Goal: Transaction & Acquisition: Purchase product/service

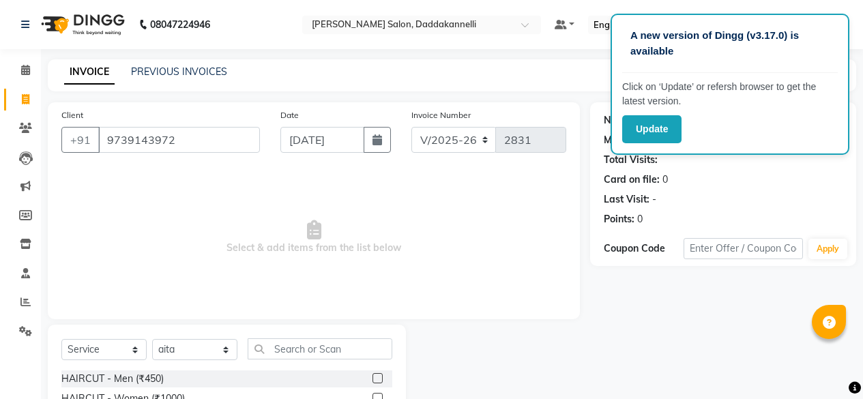
select select "6354"
select select "service"
select select "70644"
click at [121, 143] on input "9739143972" at bounding box center [179, 140] width 162 height 26
click at [205, 141] on input "9739143972" at bounding box center [179, 140] width 162 height 26
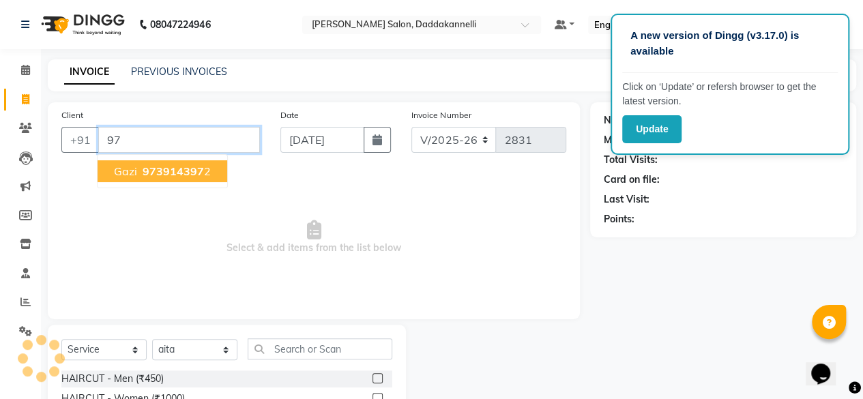
type input "9"
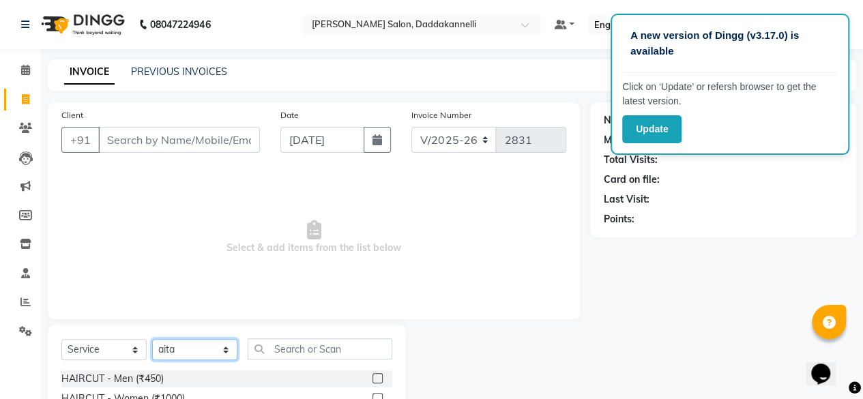
click at [226, 347] on select "Select Stylist [PERSON_NAME] DINGG SUPPORT [PERSON_NAME] [PERSON_NAME] Salon Ma…" at bounding box center [194, 349] width 85 height 21
select select "86746"
click at [152, 339] on select "Select Stylist [PERSON_NAME] DINGG SUPPORT [PERSON_NAME] [PERSON_NAME] Salon Ma…" at bounding box center [194, 349] width 85 height 21
click at [139, 354] on select "Select Service Product Membership Package Voucher Prepaid Gift Card" at bounding box center [103, 349] width 85 height 21
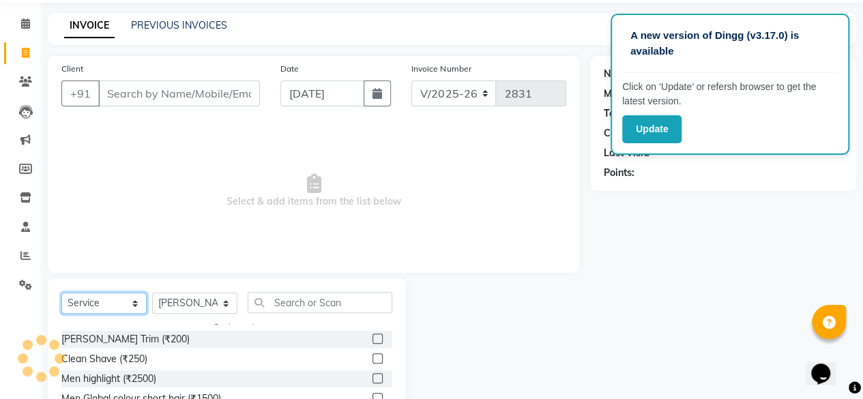
scroll to position [152, 0]
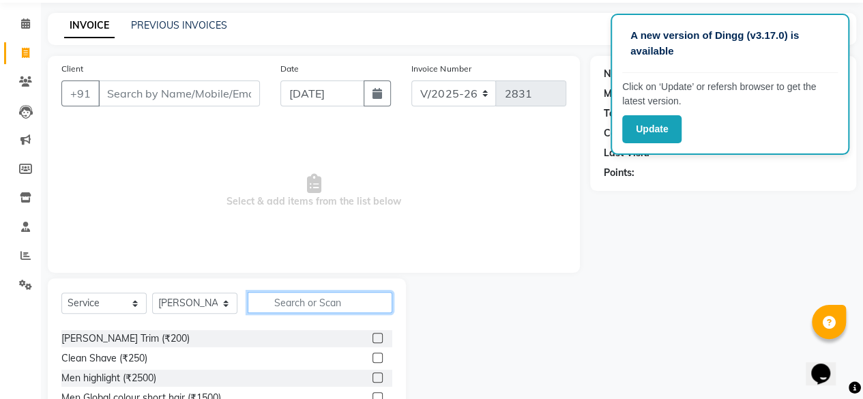
click at [307, 306] on input "text" at bounding box center [320, 302] width 145 height 21
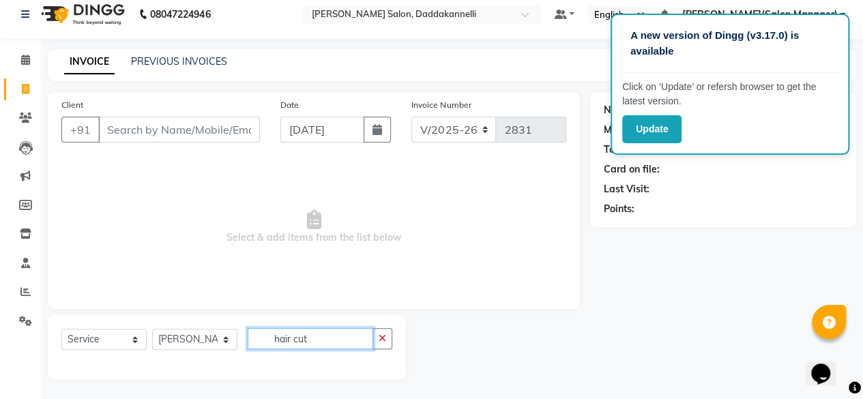
scroll to position [46, 0]
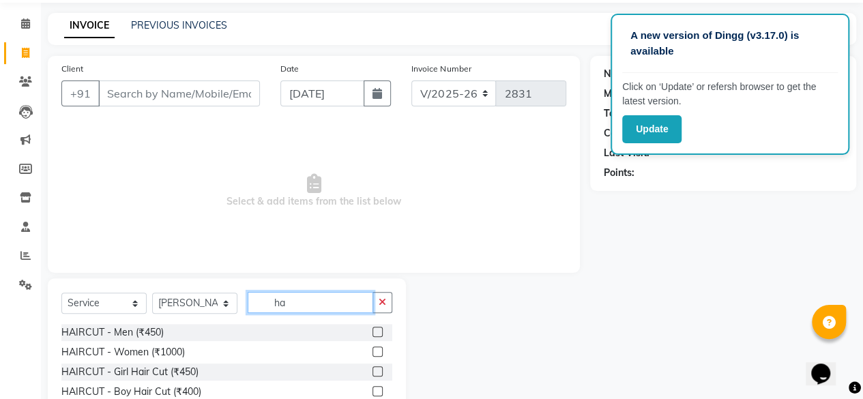
type input "h"
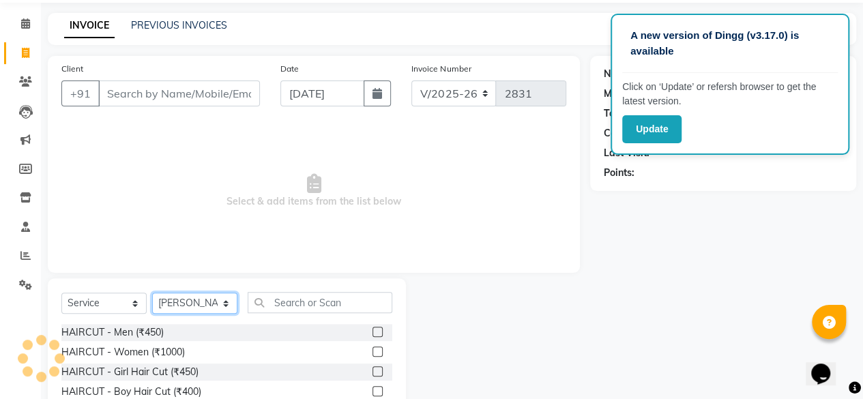
click at [224, 302] on select "Select Stylist [PERSON_NAME] DINGG SUPPORT [PERSON_NAME] [PERSON_NAME] Salon Ma…" at bounding box center [194, 303] width 85 height 21
select select "70644"
click at [152, 293] on select "Select Stylist [PERSON_NAME] DINGG SUPPORT [PERSON_NAME] [PERSON_NAME] Salon Ma…" at bounding box center [194, 303] width 85 height 21
click at [373, 334] on label at bounding box center [378, 332] width 10 height 10
click at [373, 334] on input "checkbox" at bounding box center [377, 332] width 9 height 9
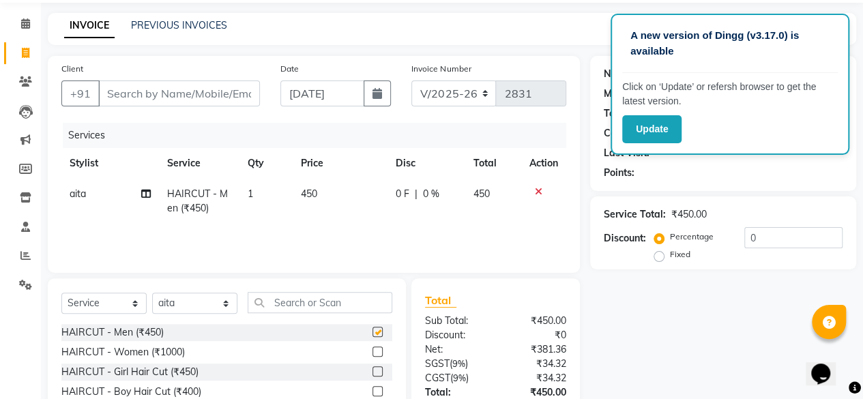
checkbox input "false"
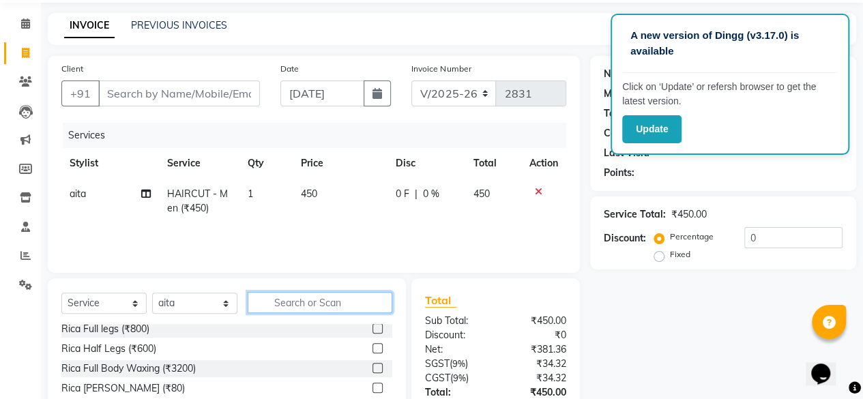
click at [347, 296] on input "text" at bounding box center [320, 302] width 145 height 21
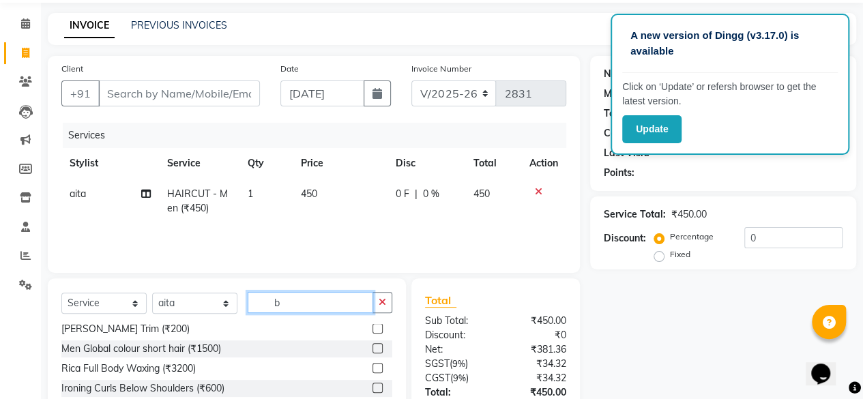
type input "b"
click at [373, 328] on label at bounding box center [378, 328] width 10 height 10
click at [373, 328] on input "checkbox" at bounding box center [377, 329] width 9 height 9
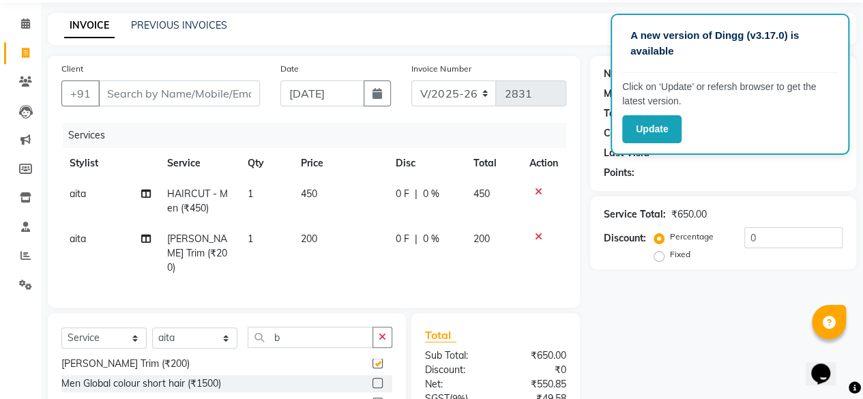
checkbox input "false"
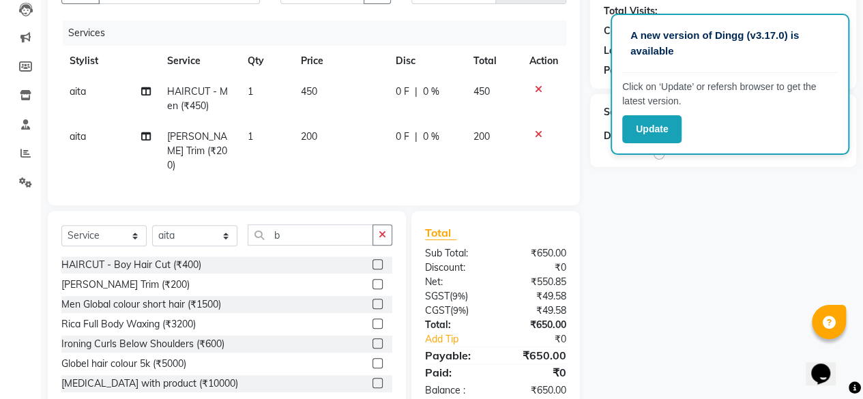
scroll to position [0, 0]
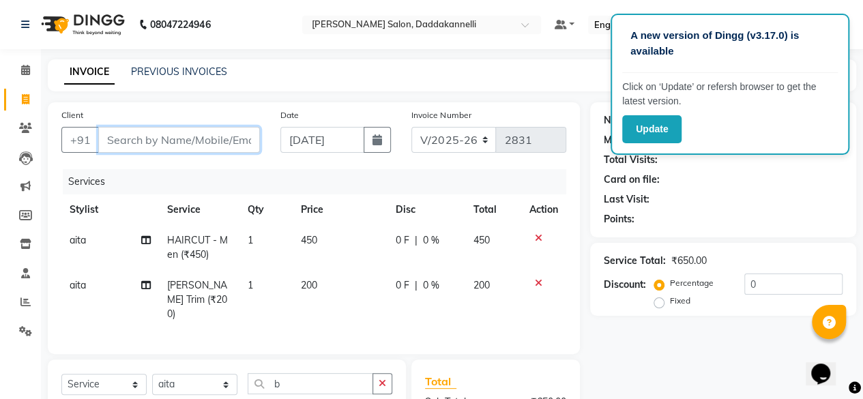
click at [119, 136] on input "Client" at bounding box center [179, 140] width 162 height 26
click at [381, 379] on icon "button" at bounding box center [383, 384] width 8 height 10
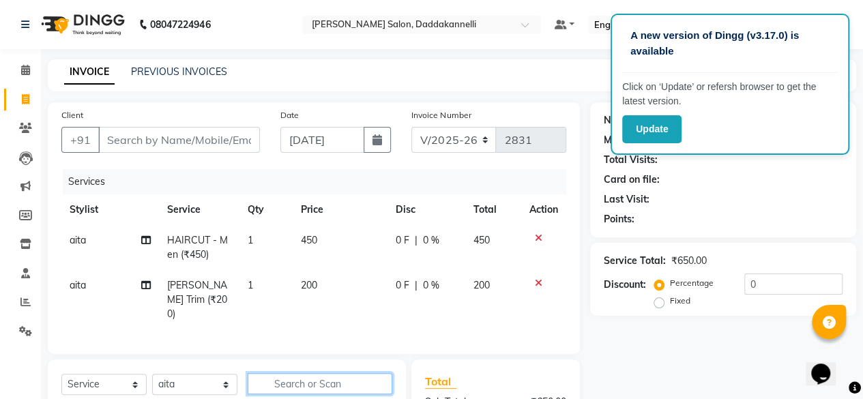
click at [343, 381] on input "text" at bounding box center [320, 383] width 145 height 21
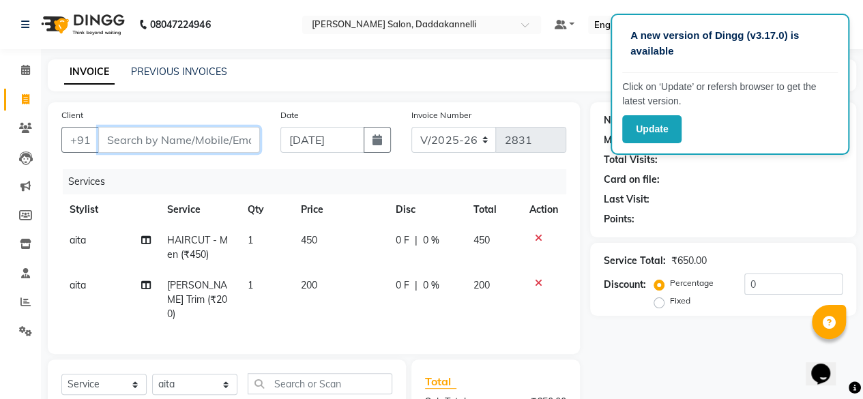
click at [205, 135] on input "Client" at bounding box center [179, 140] width 162 height 26
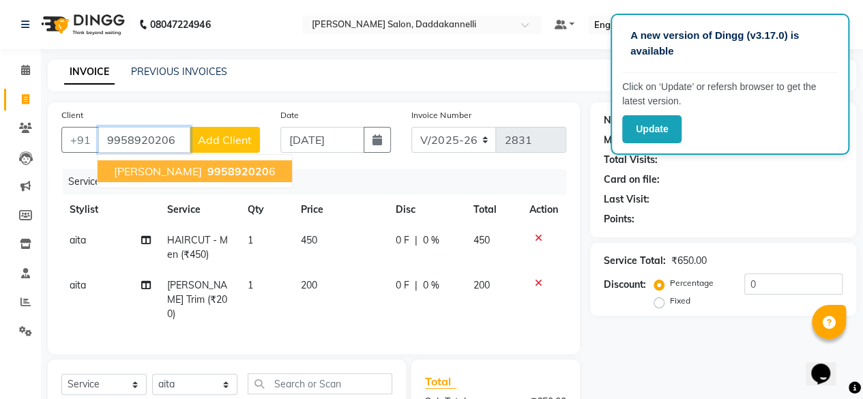
type input "9958920206"
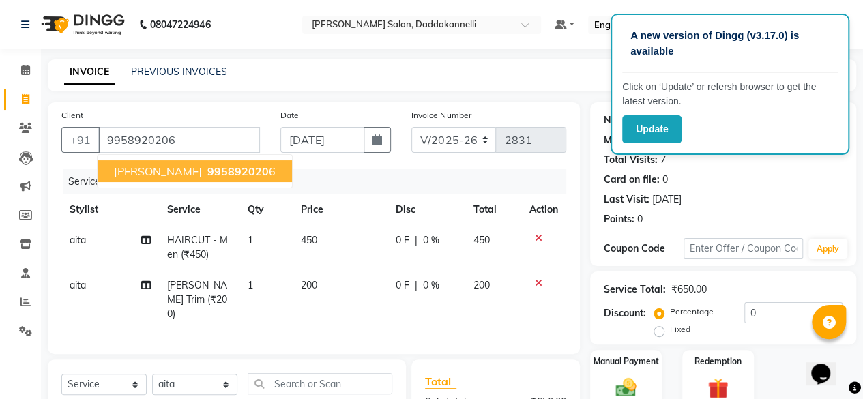
click at [178, 160] on button "[PERSON_NAME] 995892020 6" at bounding box center [195, 171] width 194 height 22
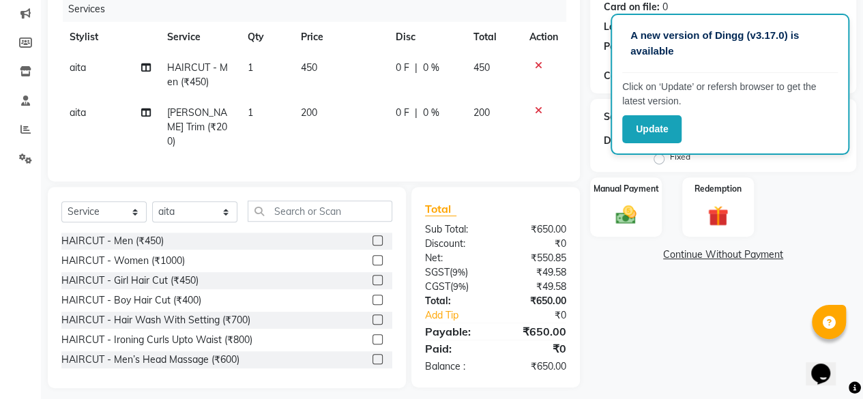
scroll to position [177, 0]
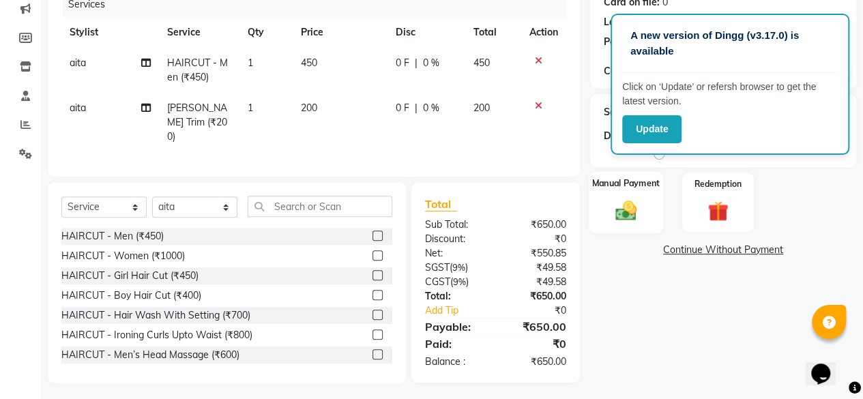
click at [635, 207] on img at bounding box center [626, 210] width 35 height 25
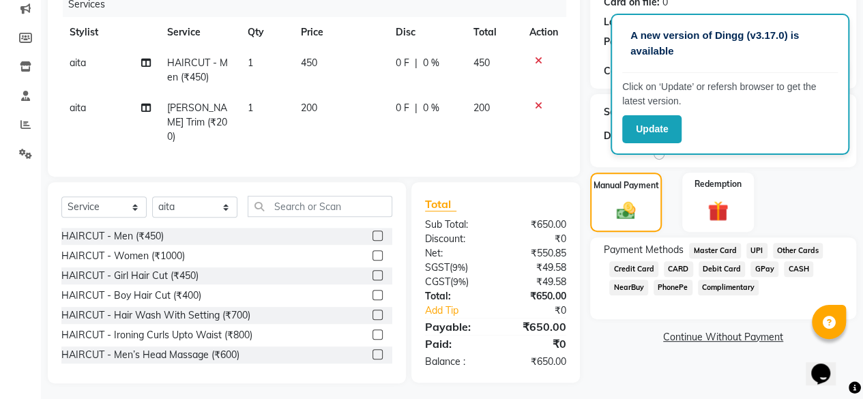
click at [757, 250] on span "UPI" at bounding box center [756, 251] width 21 height 16
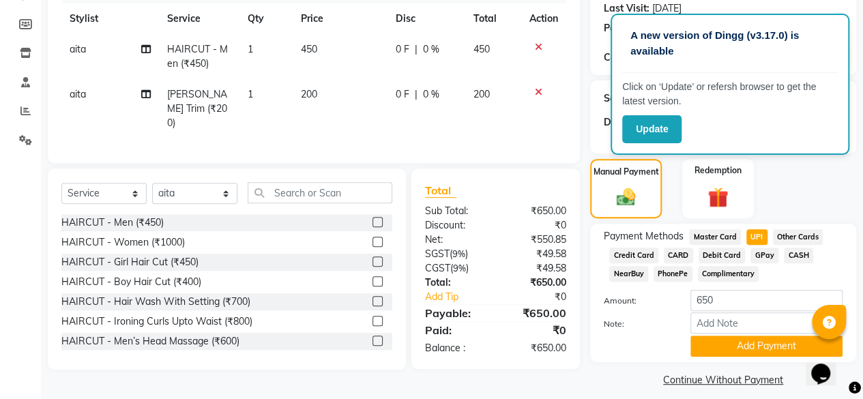
scroll to position [202, 0]
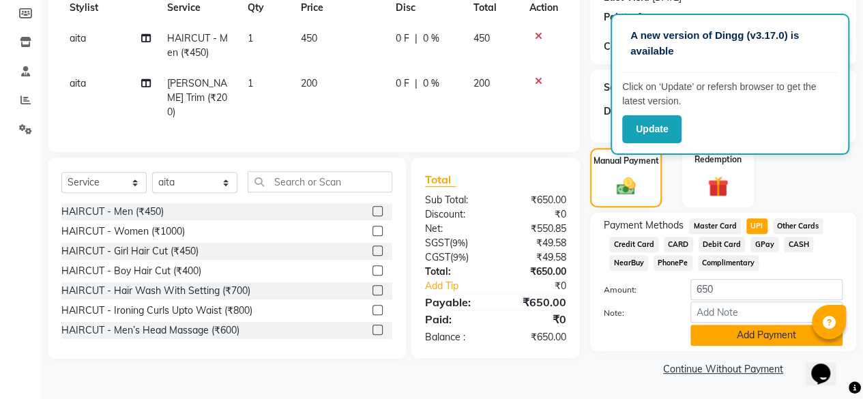
click at [738, 339] on button "Add Payment" at bounding box center [766, 335] width 152 height 21
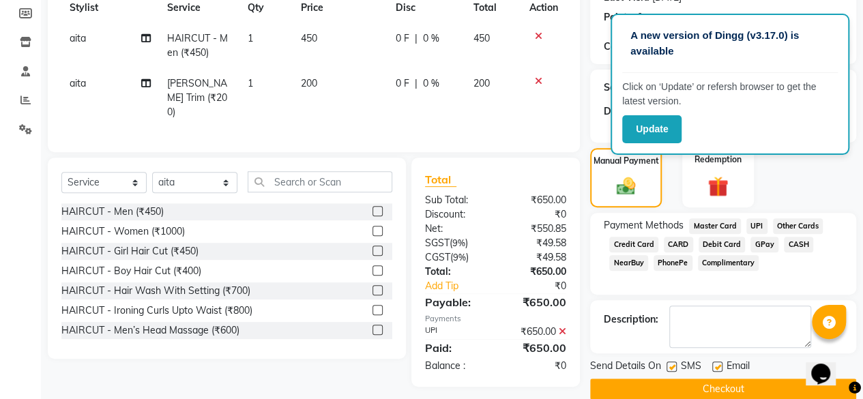
click at [715, 366] on label at bounding box center [717, 367] width 10 height 10
click at [715, 366] on input "checkbox" at bounding box center [716, 367] width 9 height 9
checkbox input "false"
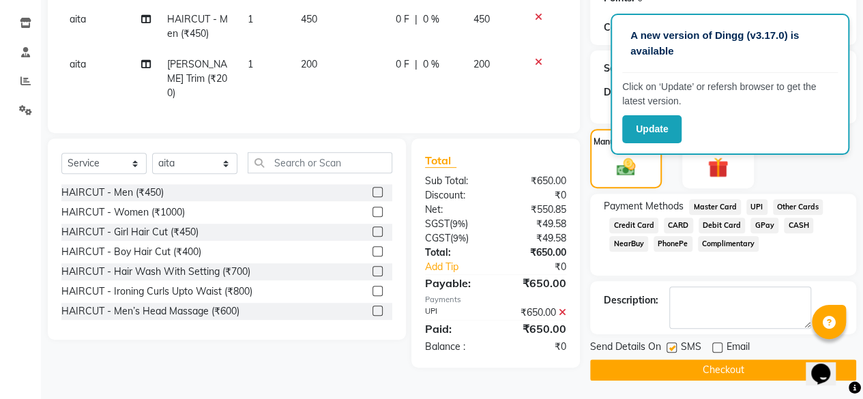
click at [680, 369] on button "Checkout" at bounding box center [723, 370] width 266 height 21
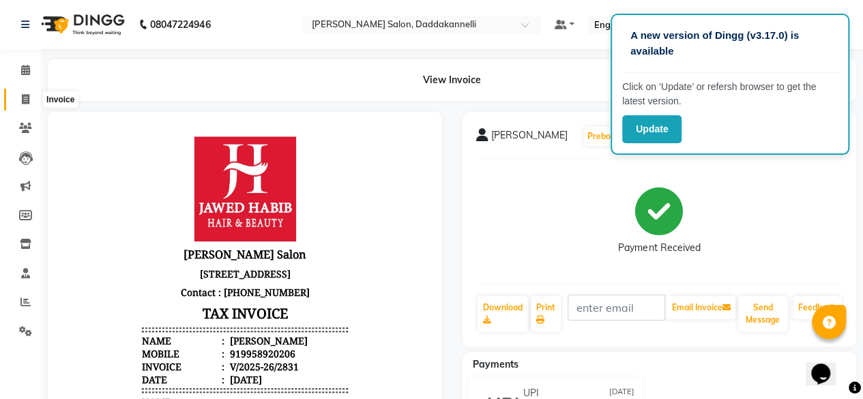
click at [25, 104] on span at bounding box center [26, 100] width 24 height 16
select select "service"
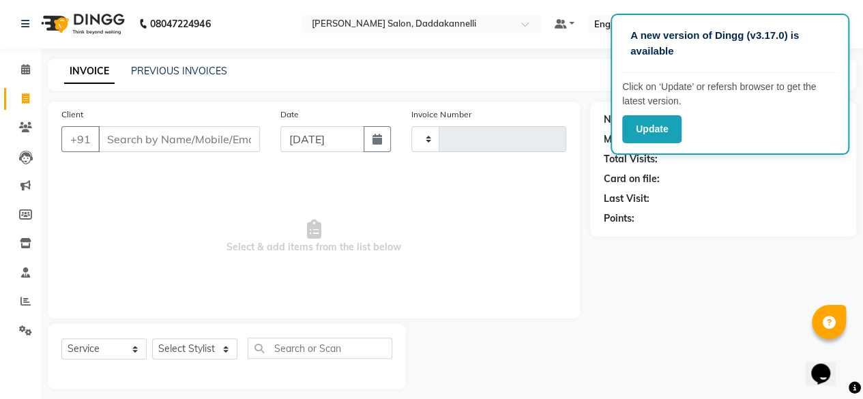
type input "2832"
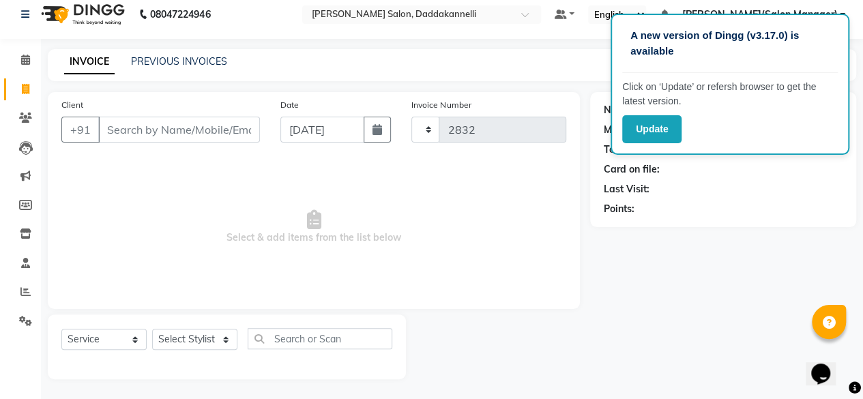
select select "6354"
click at [153, 132] on input "Client" at bounding box center [179, 130] width 162 height 26
click at [232, 340] on select "Select Stylist [PERSON_NAME] DINGG SUPPORT [PERSON_NAME] [PERSON_NAME] Salon Ma…" at bounding box center [194, 339] width 85 height 21
select select "86746"
click at [152, 329] on select "Select Stylist [PERSON_NAME] DINGG SUPPORT [PERSON_NAME] [PERSON_NAME] Salon Ma…" at bounding box center [194, 339] width 85 height 21
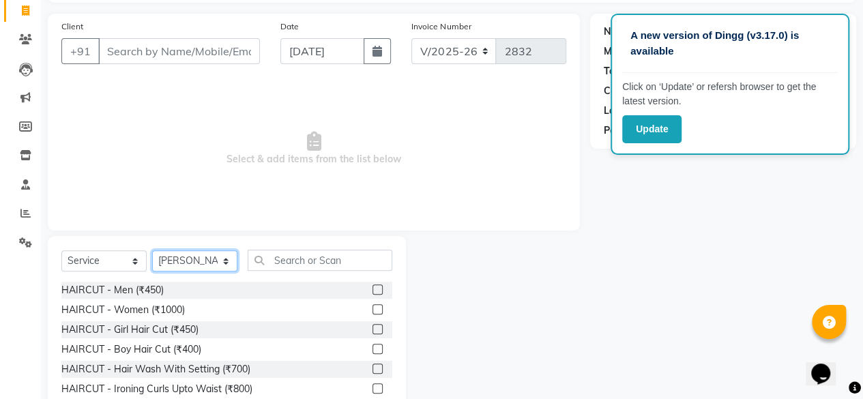
scroll to position [147, 0]
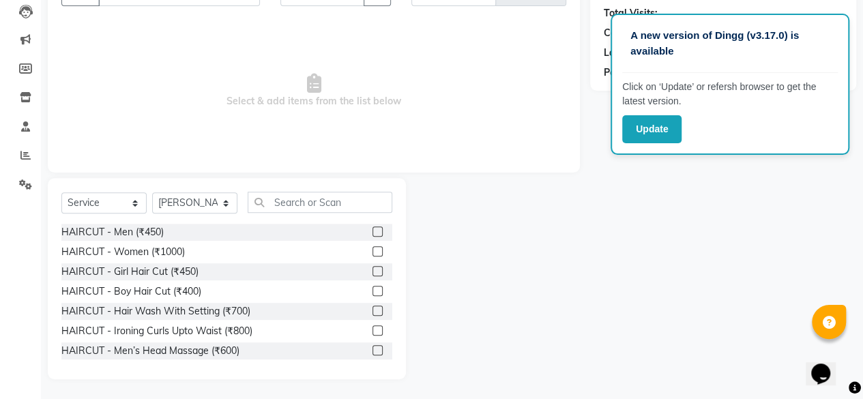
click at [263, 308] on div "HAIRCUT - Hair Wash With Setting (₹700)" at bounding box center [226, 311] width 331 height 17
click at [310, 201] on input "text" at bounding box center [320, 202] width 145 height 21
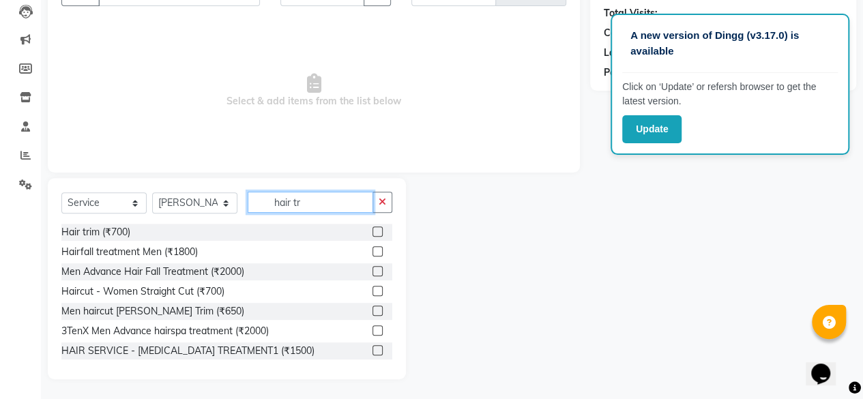
type input "hair tr"
click at [373, 232] on label at bounding box center [378, 232] width 10 height 10
click at [373, 232] on input "checkbox" at bounding box center [377, 232] width 9 height 9
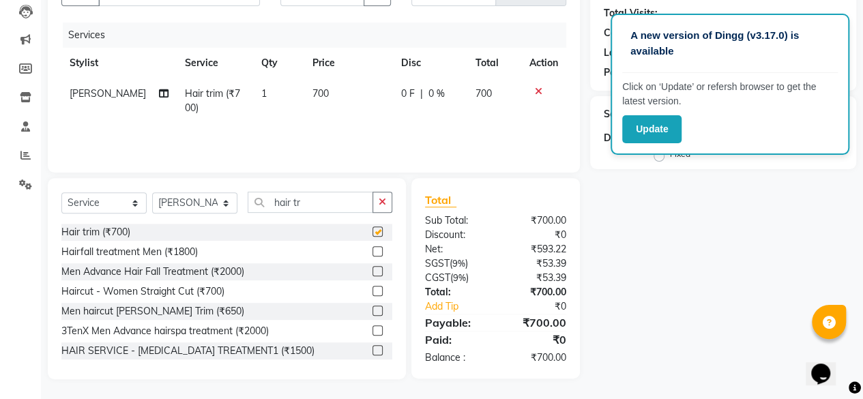
checkbox input "false"
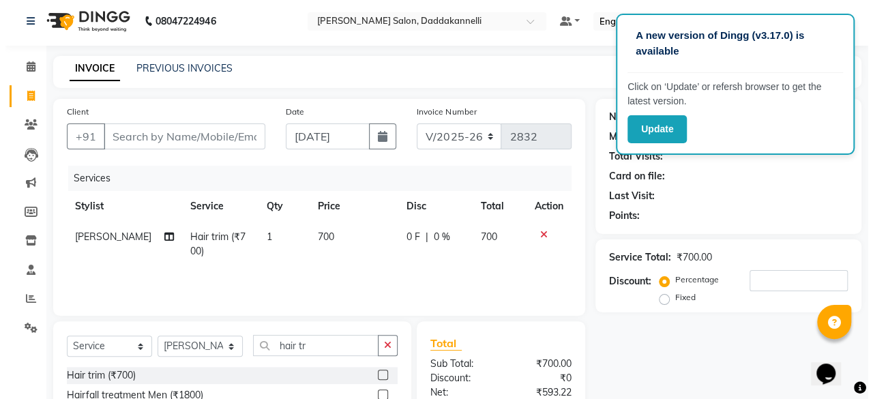
scroll to position [0, 0]
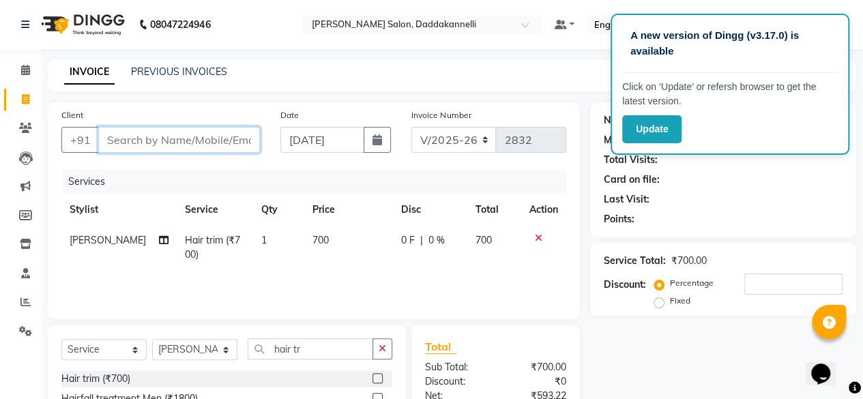
click at [164, 142] on input "Client" at bounding box center [179, 140] width 162 height 26
type input "9"
type input "0"
type input "9811290157"
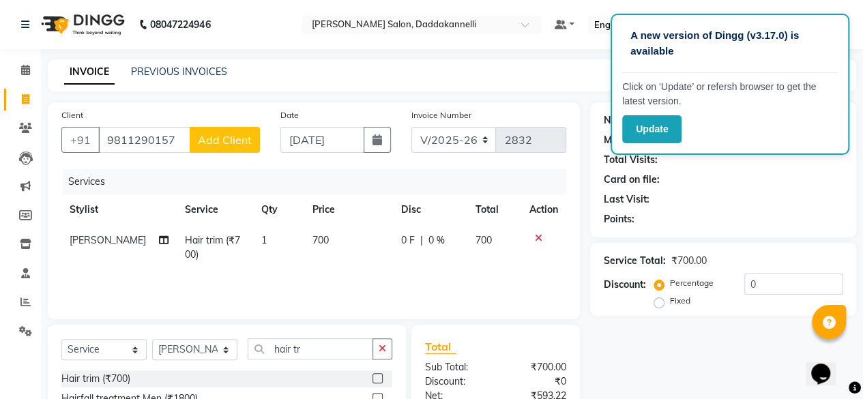
click at [248, 143] on span "Add Client" at bounding box center [225, 140] width 54 height 14
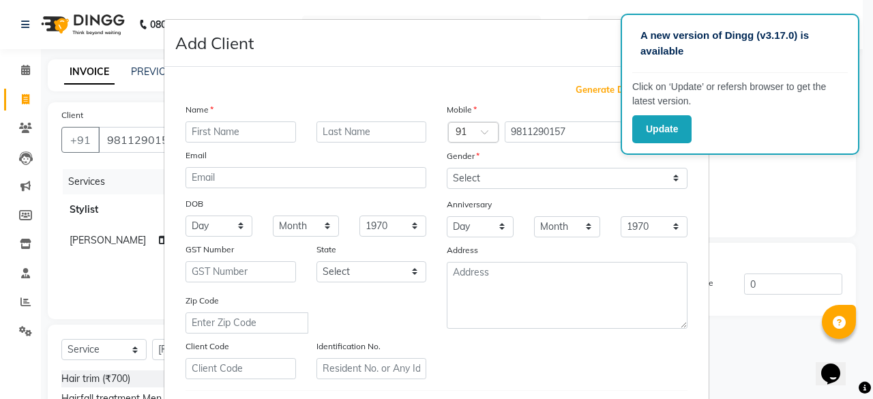
click at [265, 126] on input "text" at bounding box center [241, 131] width 111 height 21
type input "naani"
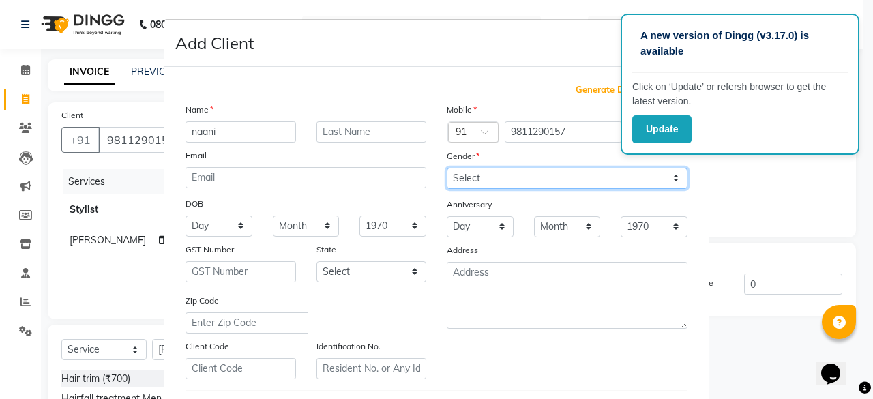
click at [487, 169] on select "Select [DEMOGRAPHIC_DATA] [DEMOGRAPHIC_DATA] Other Prefer Not To Say" at bounding box center [567, 178] width 241 height 21
select select "[DEMOGRAPHIC_DATA]"
click at [447, 168] on select "Select [DEMOGRAPHIC_DATA] [DEMOGRAPHIC_DATA] Other Prefer Not To Say" at bounding box center [567, 178] width 241 height 21
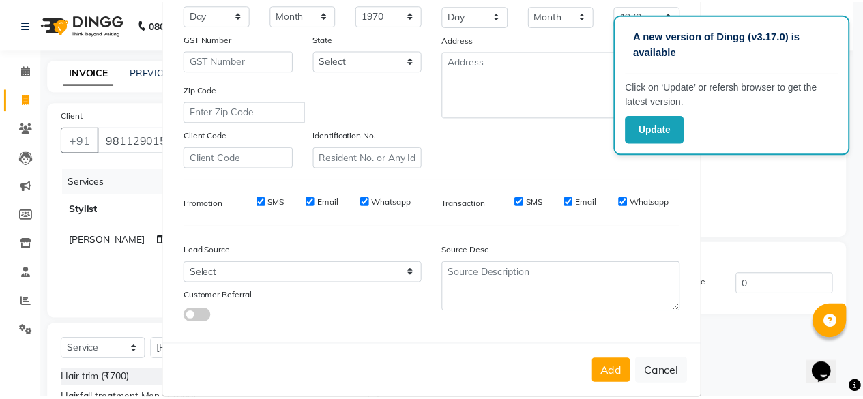
scroll to position [228, 0]
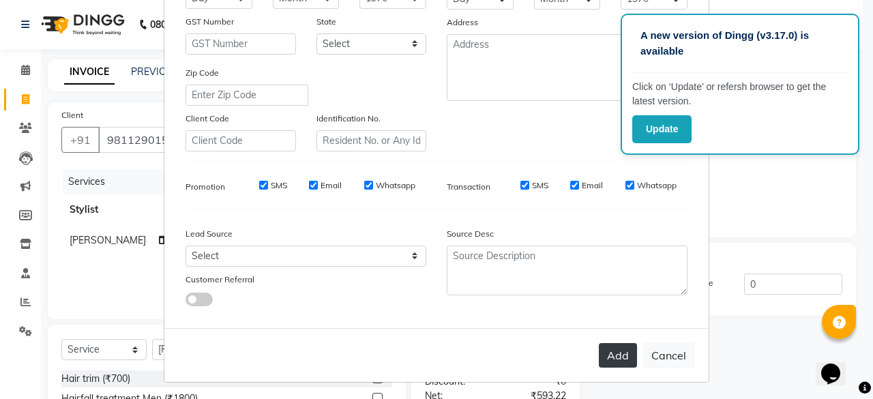
click at [599, 346] on button "Add" at bounding box center [618, 355] width 38 height 25
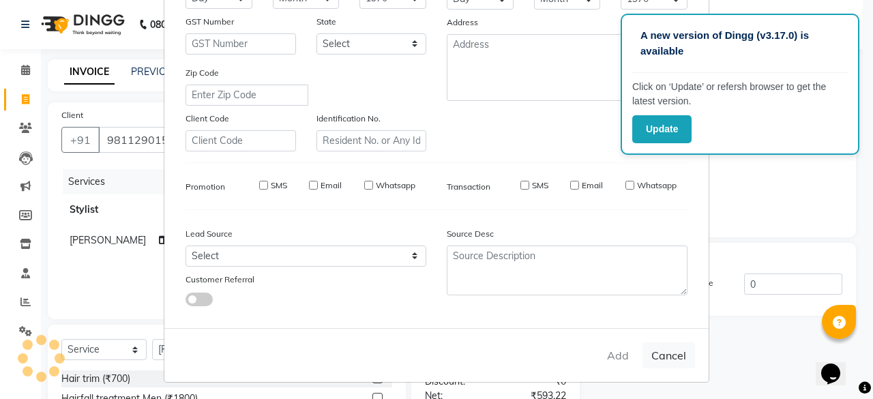
select select
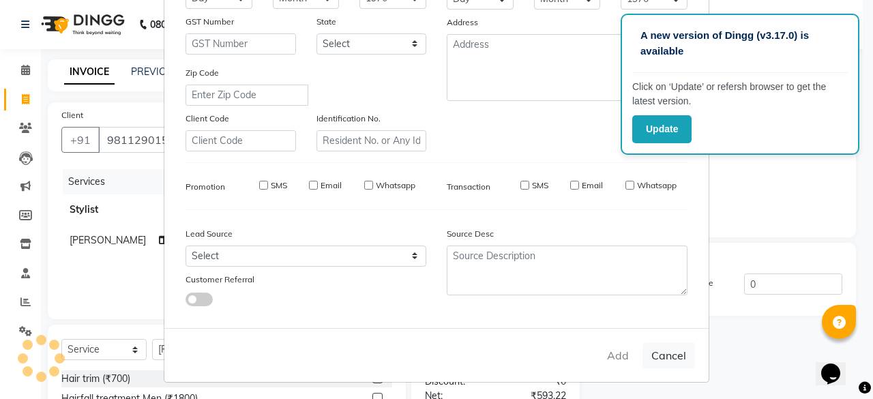
select select
checkbox input "false"
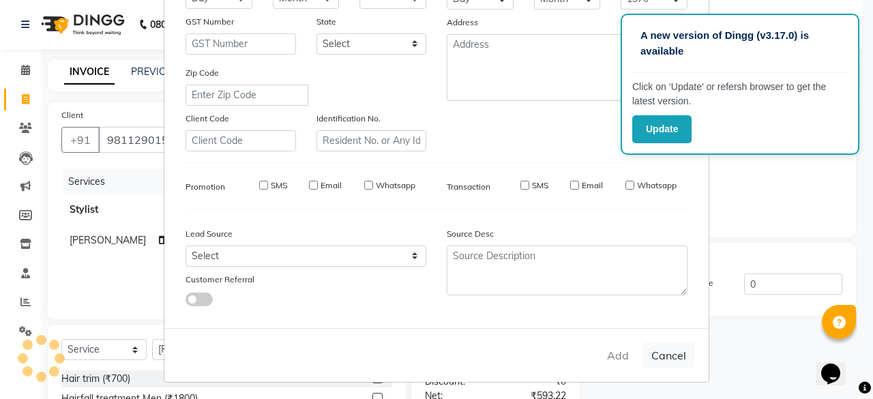
checkbox input "false"
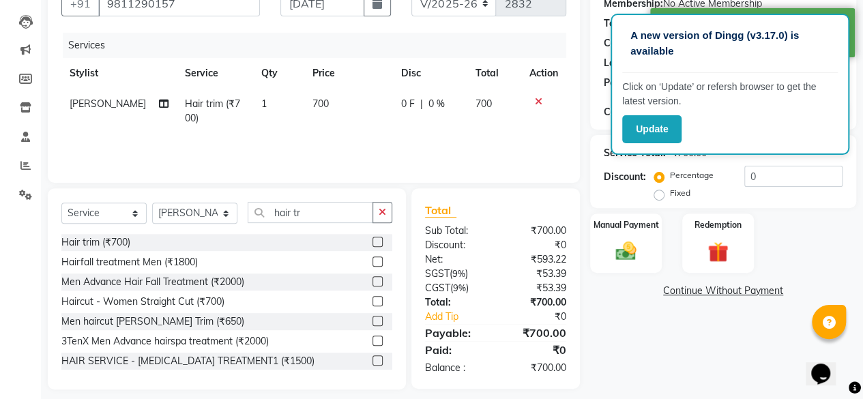
scroll to position [147, 0]
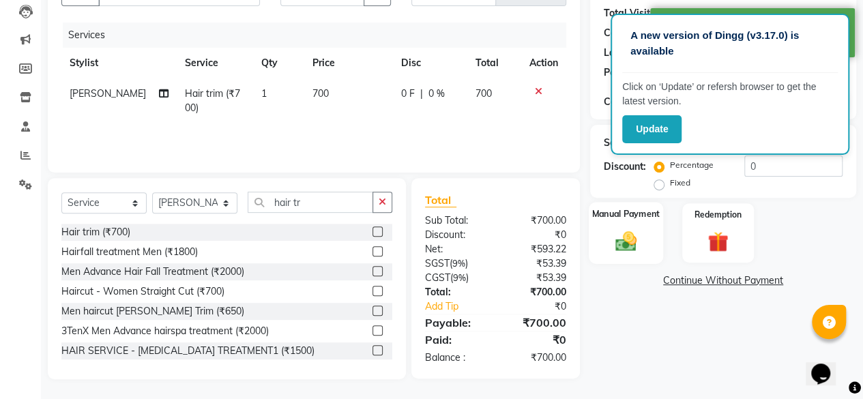
click at [641, 231] on img at bounding box center [626, 241] width 35 height 25
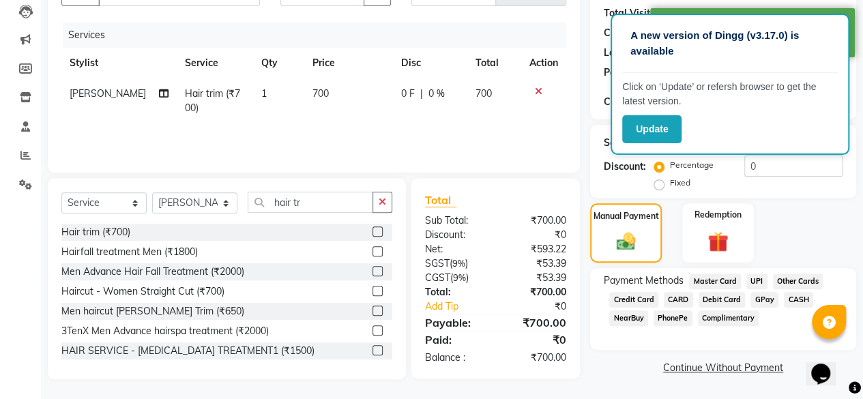
click at [757, 281] on span "UPI" at bounding box center [756, 282] width 21 height 16
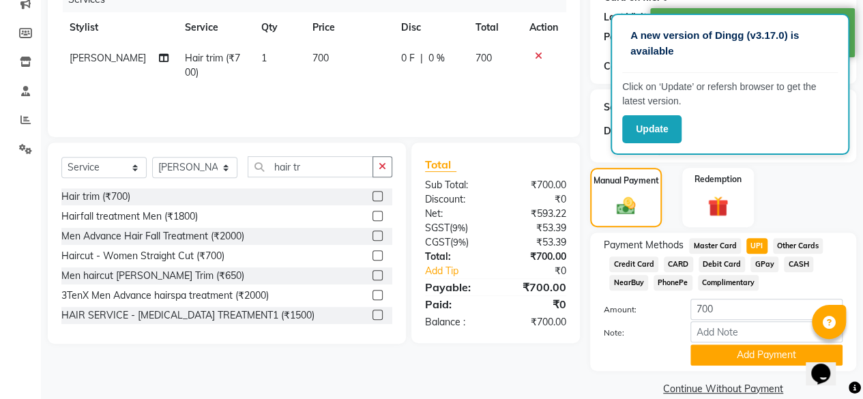
scroll to position [202, 0]
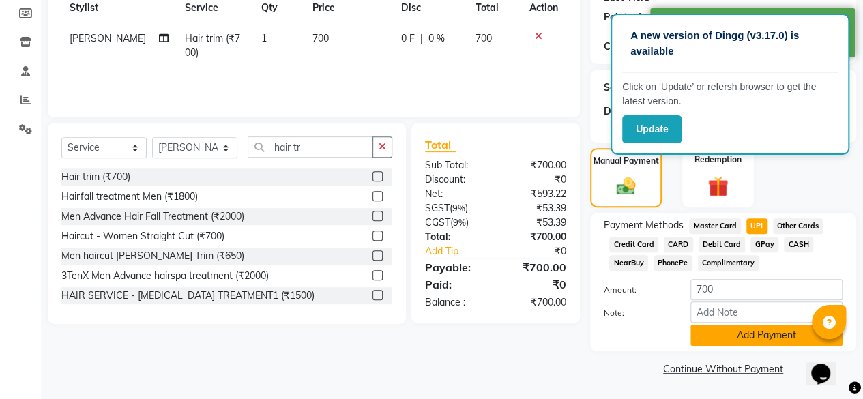
click at [738, 332] on button "Add Payment" at bounding box center [766, 335] width 152 height 21
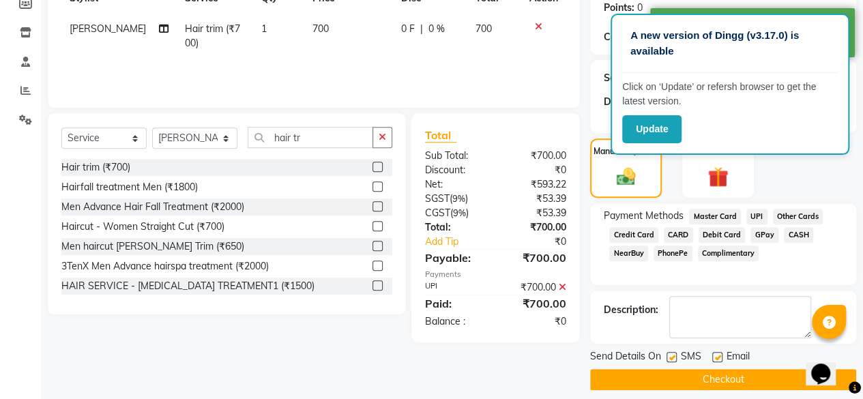
scroll to position [221, 0]
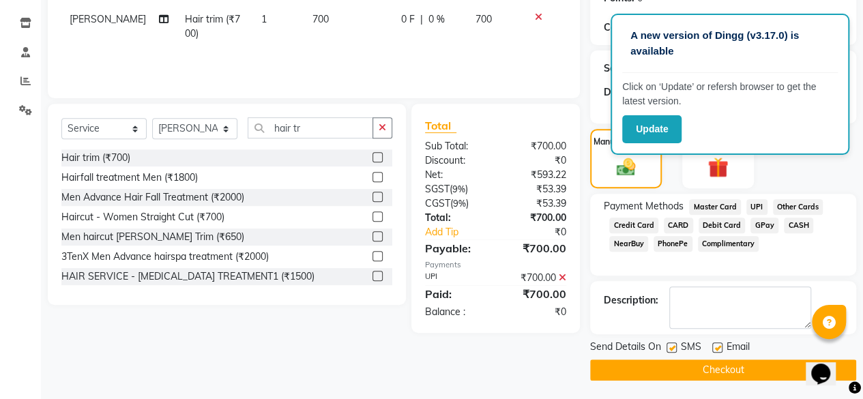
click at [721, 343] on label at bounding box center [717, 348] width 10 height 10
click at [721, 344] on input "checkbox" at bounding box center [716, 348] width 9 height 9
checkbox input "false"
click at [715, 364] on button "Checkout" at bounding box center [723, 370] width 266 height 21
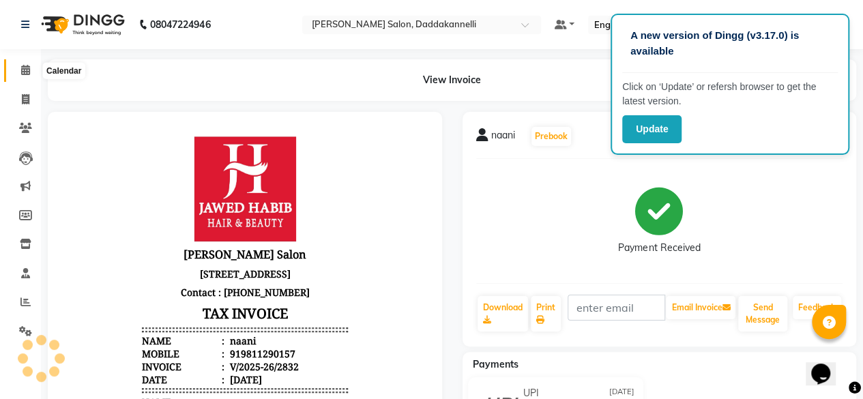
click at [37, 67] on span at bounding box center [26, 71] width 24 height 16
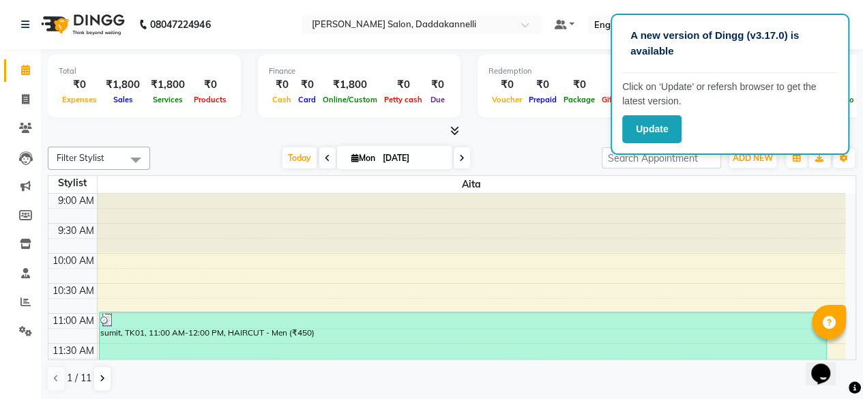
click at [412, 160] on input "[DATE]" at bounding box center [413, 158] width 68 height 20
select select "9"
select select "2025"
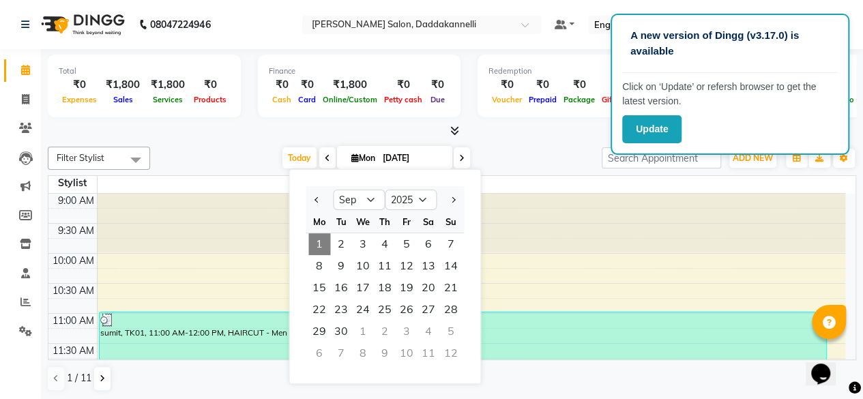
click at [321, 239] on span "1" at bounding box center [319, 244] width 22 height 22
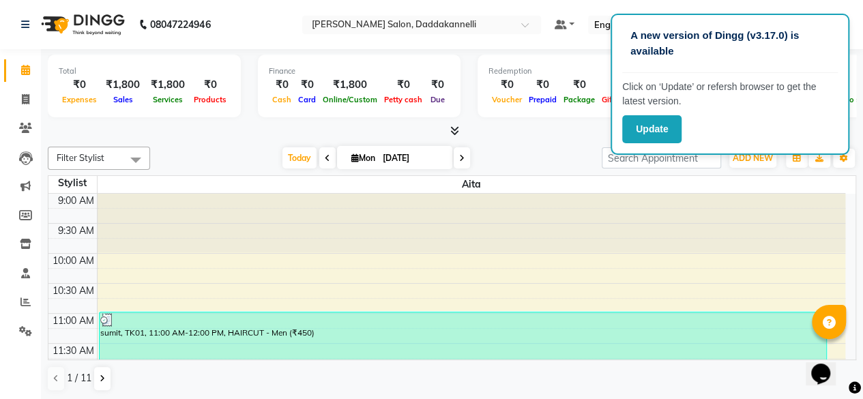
click at [454, 134] on icon at bounding box center [454, 131] width 9 height 10
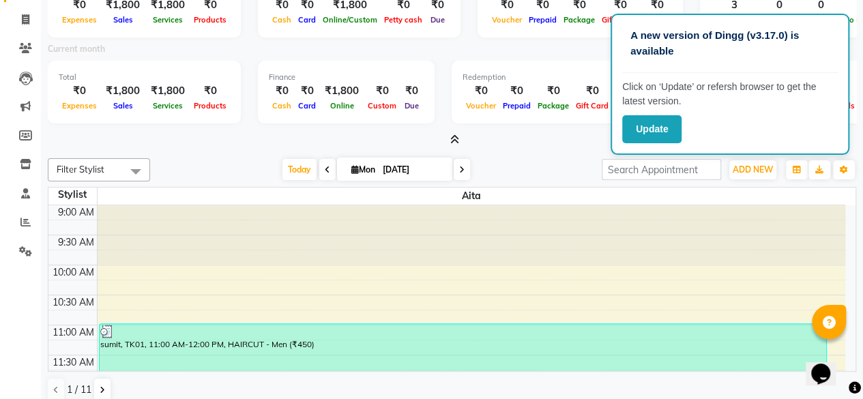
scroll to position [91, 0]
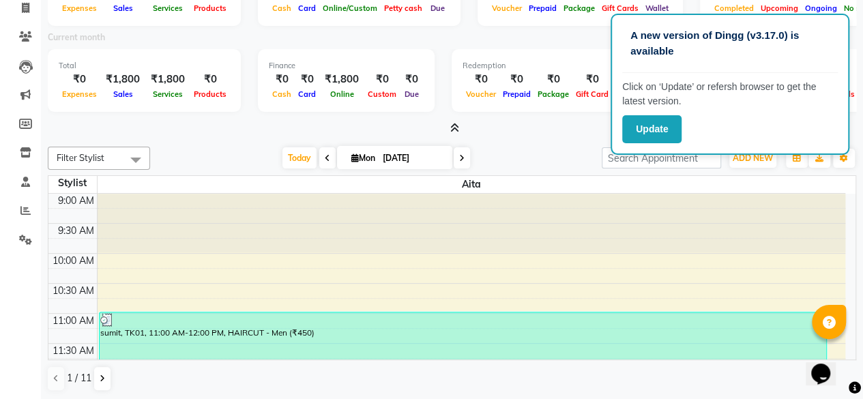
click at [562, 143] on div "Filter Stylist Select All [PERSON_NAME] [PERSON_NAME] MOSIN [PERSON_NAME] Salon…" at bounding box center [452, 269] width 809 height 256
click at [645, 128] on button "Update" at bounding box center [651, 129] width 59 height 28
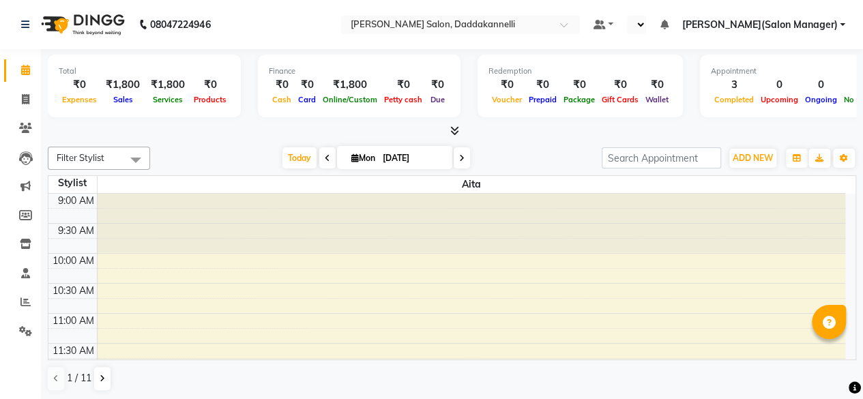
select select "en"
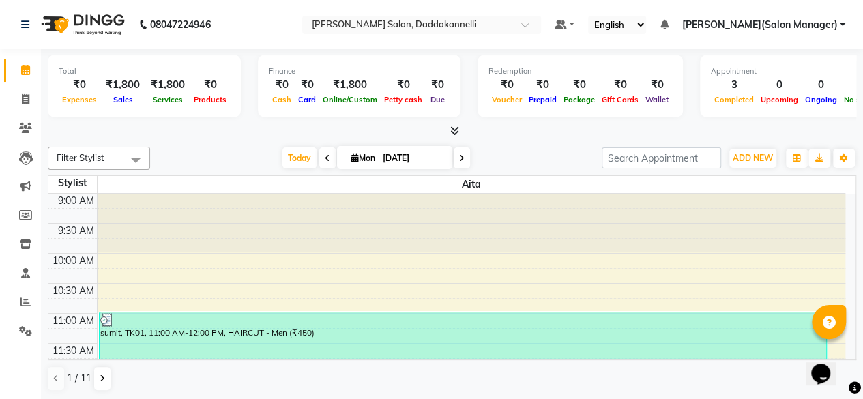
click at [454, 132] on icon at bounding box center [454, 131] width 9 height 10
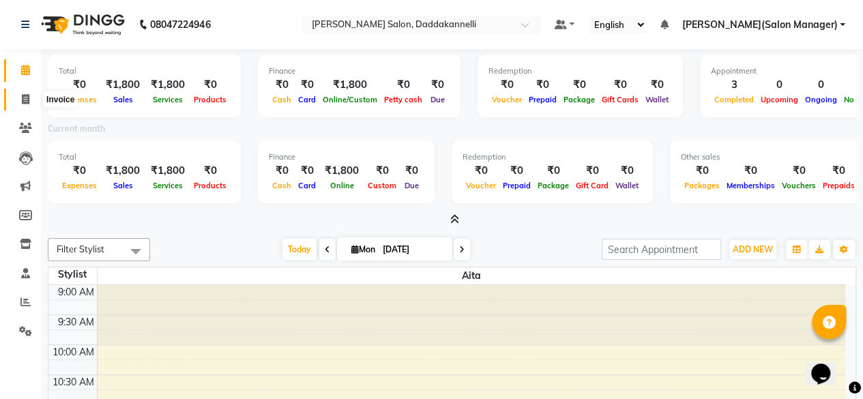
click at [25, 102] on icon at bounding box center [26, 99] width 8 height 10
select select "service"
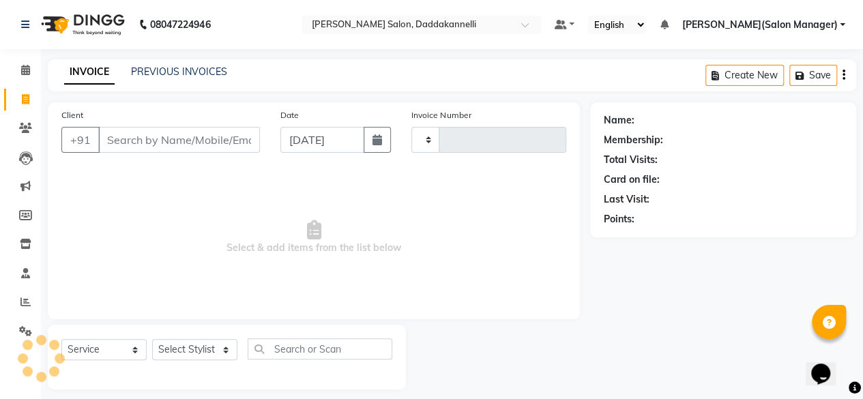
scroll to position [3, 0]
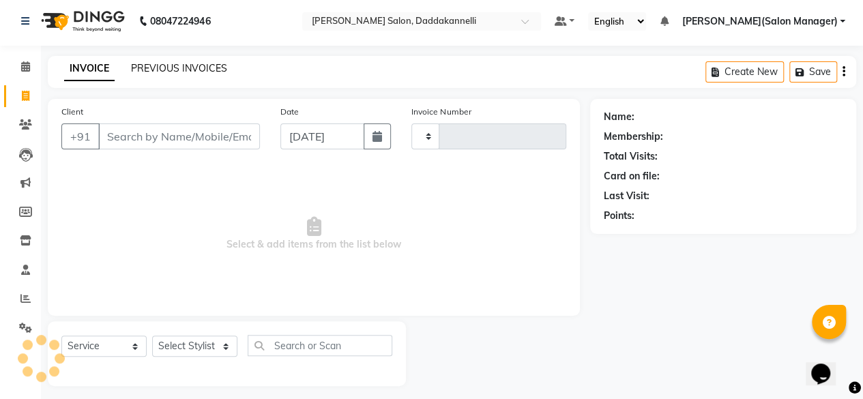
type input "2833"
select select "6354"
click at [182, 69] on link "PREVIOUS INVOICES" at bounding box center [179, 68] width 96 height 12
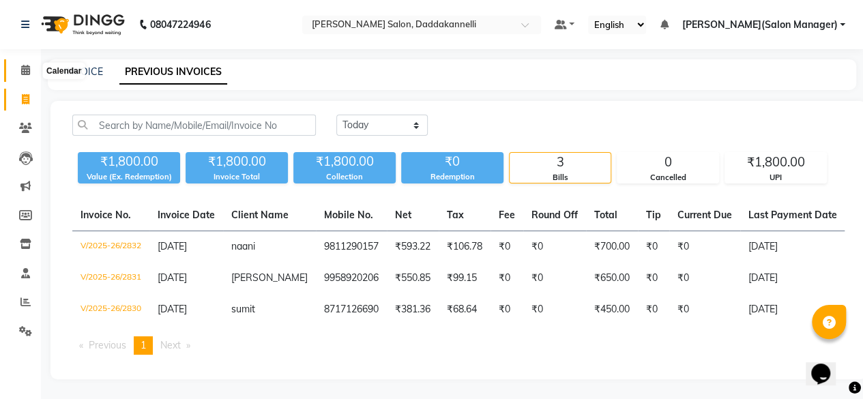
click at [25, 73] on icon at bounding box center [25, 70] width 9 height 10
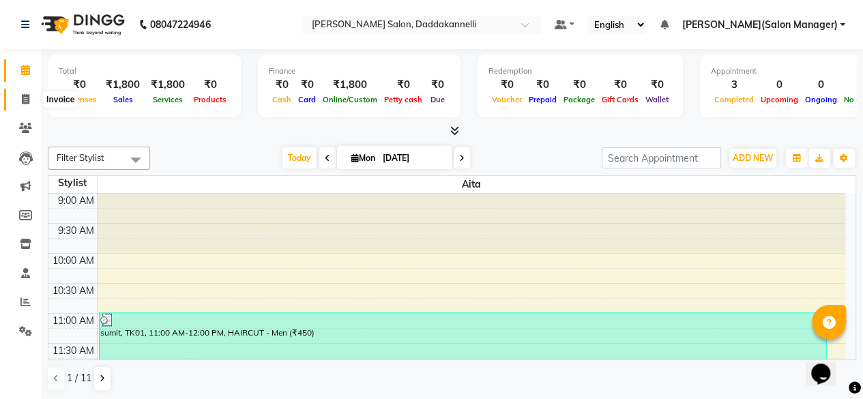
click at [31, 103] on span at bounding box center [26, 100] width 24 height 16
select select "service"
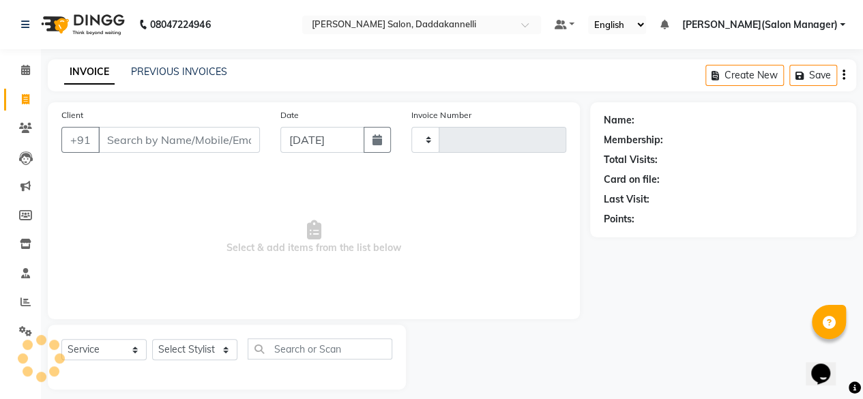
type input "2833"
select select "6354"
click at [171, 147] on input "Client" at bounding box center [179, 140] width 162 height 26
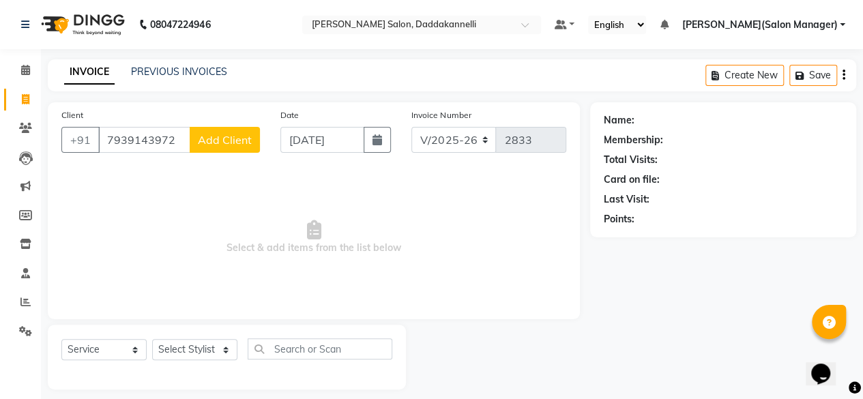
type input "7939143972"
click at [218, 145] on span "Add Client" at bounding box center [225, 140] width 54 height 14
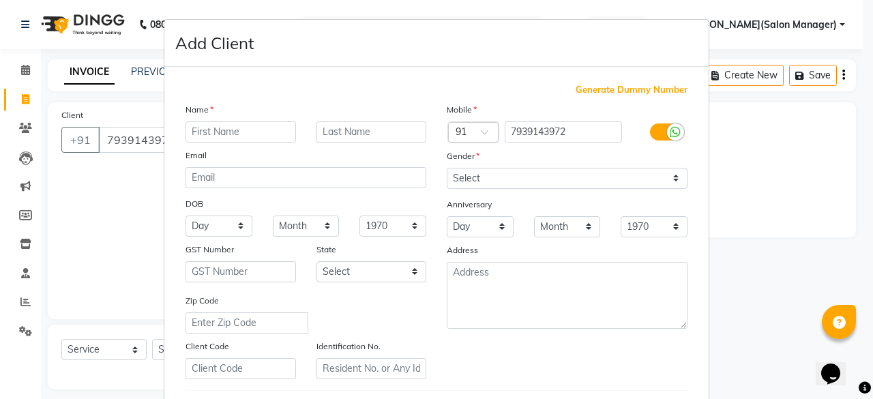
type input "D"
type input "DIVYA"
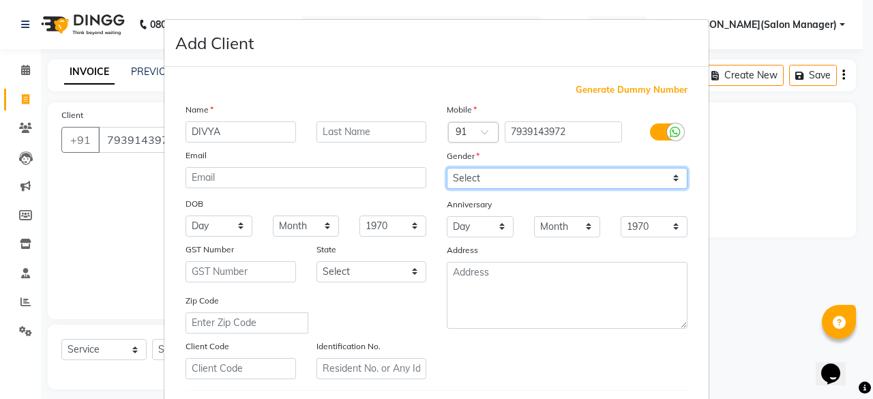
click at [529, 184] on select "Select [DEMOGRAPHIC_DATA] [DEMOGRAPHIC_DATA] Other Prefer Not To Say" at bounding box center [567, 178] width 241 height 21
select select "[DEMOGRAPHIC_DATA]"
click at [447, 168] on select "Select [DEMOGRAPHIC_DATA] [DEMOGRAPHIC_DATA] Other Prefer Not To Say" at bounding box center [567, 178] width 241 height 21
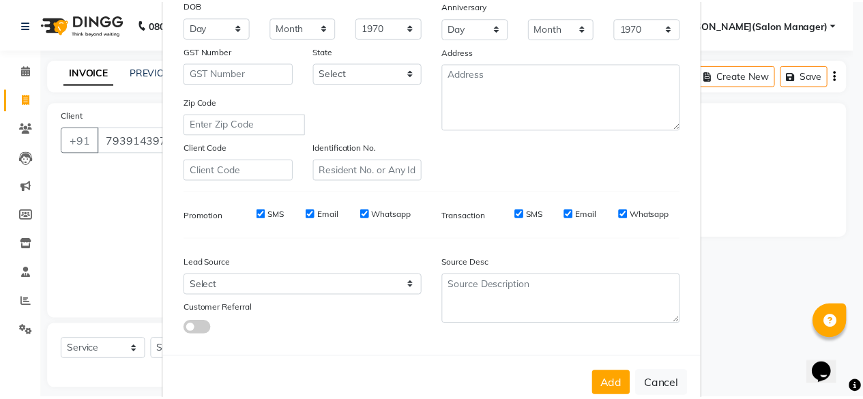
scroll to position [228, 0]
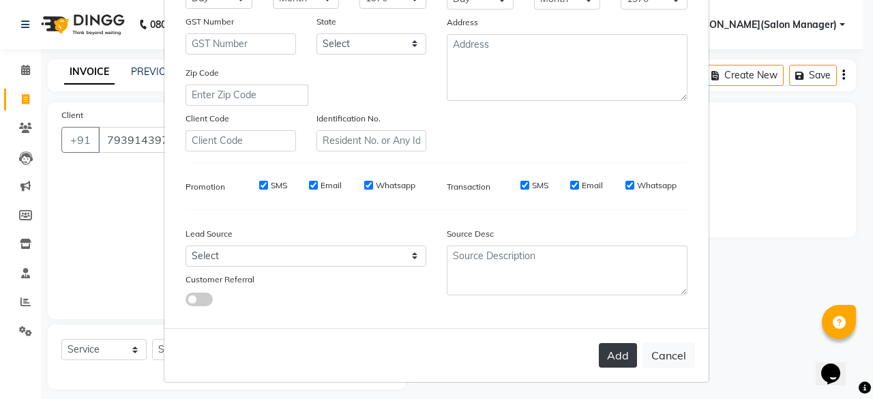
click at [600, 346] on button "Add" at bounding box center [618, 355] width 38 height 25
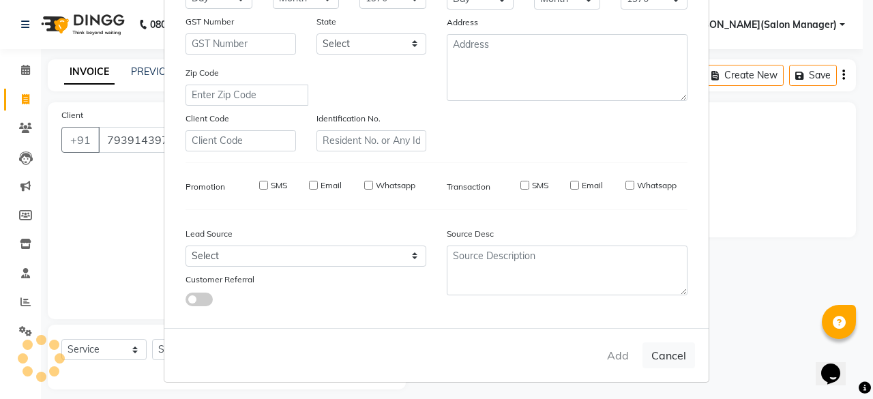
select select
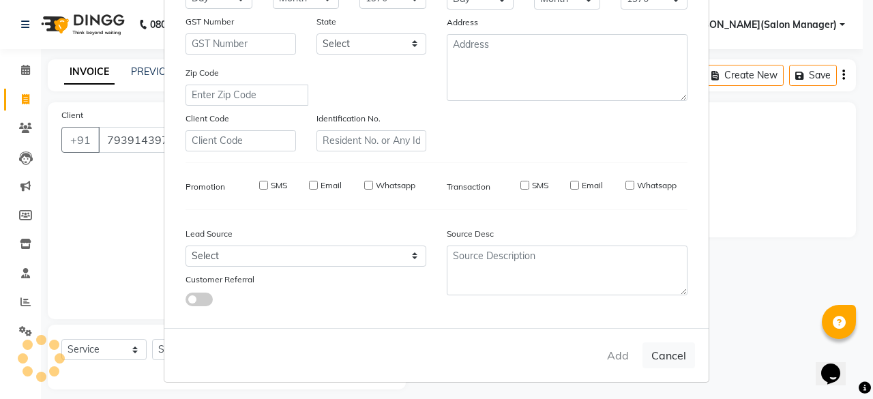
select select
checkbox input "false"
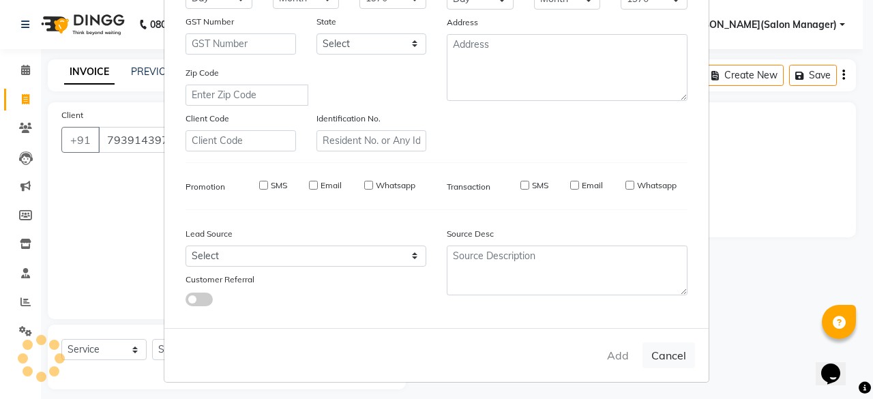
checkbox input "false"
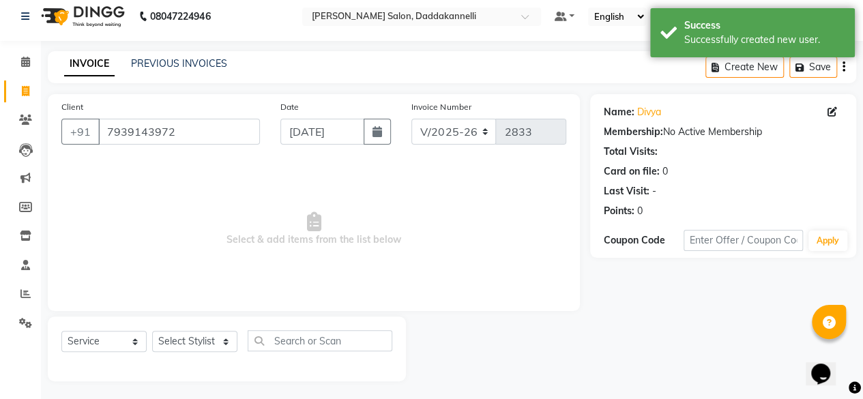
scroll to position [10, 0]
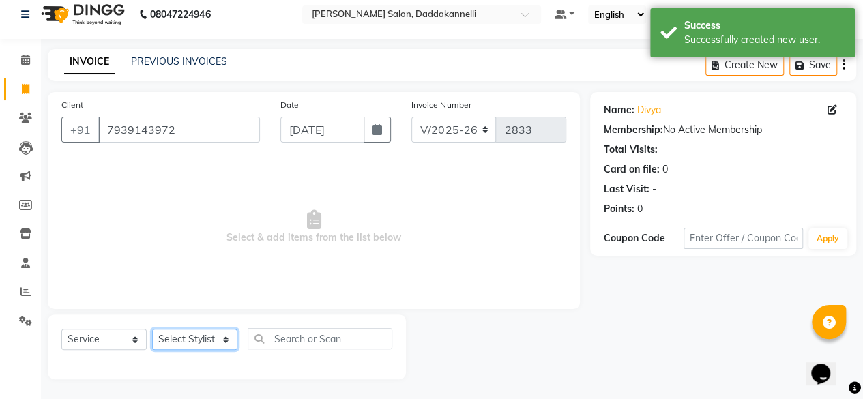
click at [181, 347] on select "Select Stylist [PERSON_NAME] DINGG SUPPORT [PERSON_NAME] [PERSON_NAME] Salon Ma…" at bounding box center [194, 339] width 85 height 21
select select "70644"
click at [152, 329] on select "Select Stylist [PERSON_NAME] DINGG SUPPORT [PERSON_NAME] [PERSON_NAME] Salon Ma…" at bounding box center [194, 339] width 85 height 21
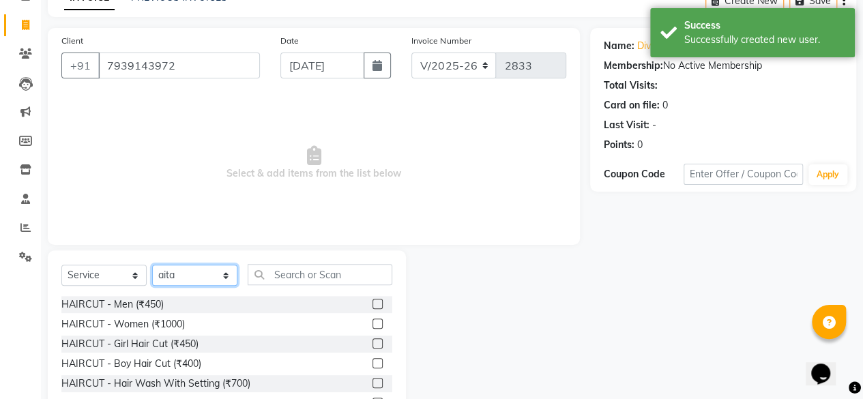
scroll to position [147, 0]
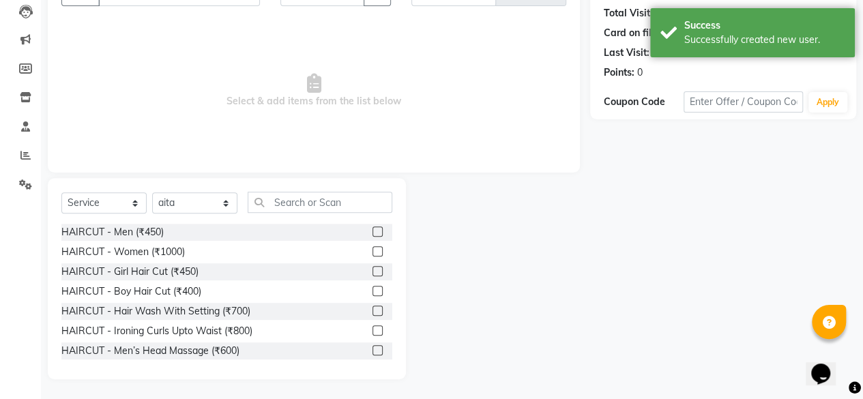
click at [373, 252] on label at bounding box center [378, 251] width 10 height 10
click at [373, 252] on input "checkbox" at bounding box center [377, 252] width 9 height 9
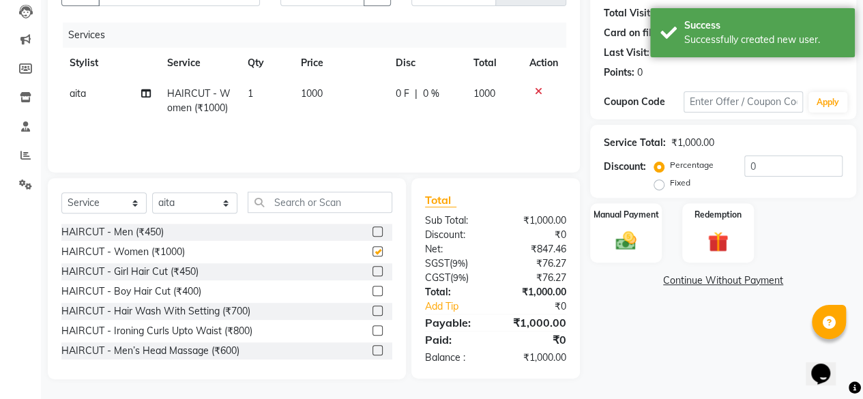
checkbox input "false"
click at [740, 230] on div "Redemption" at bounding box center [718, 233] width 74 height 62
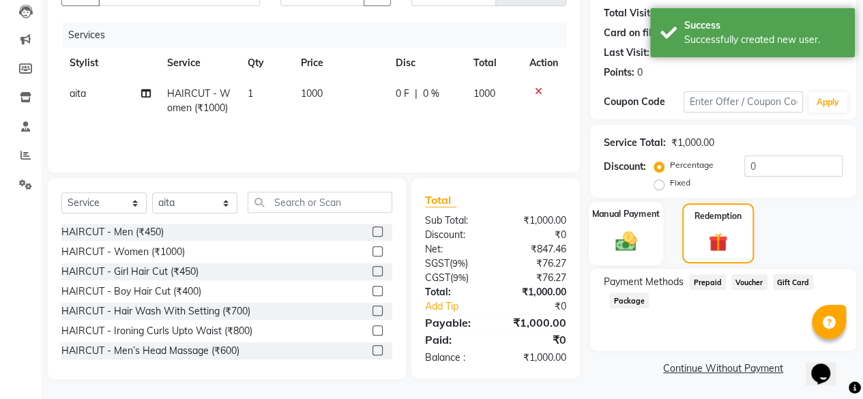
click at [618, 209] on label "Manual Payment" at bounding box center [626, 213] width 68 height 13
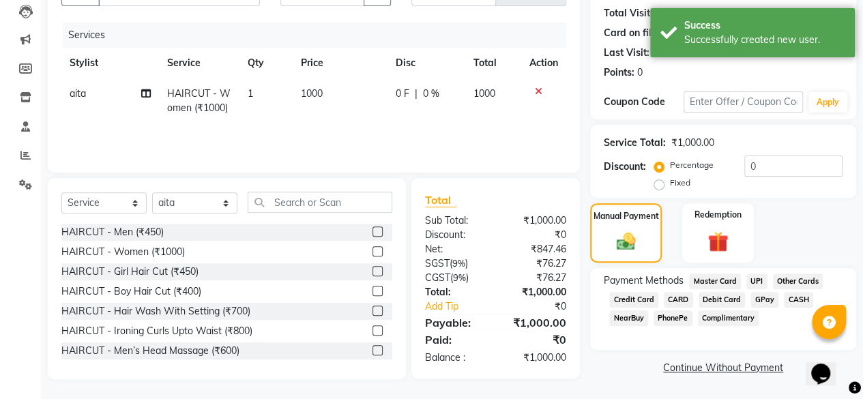
click at [635, 321] on span "NearBuy" at bounding box center [628, 318] width 39 height 16
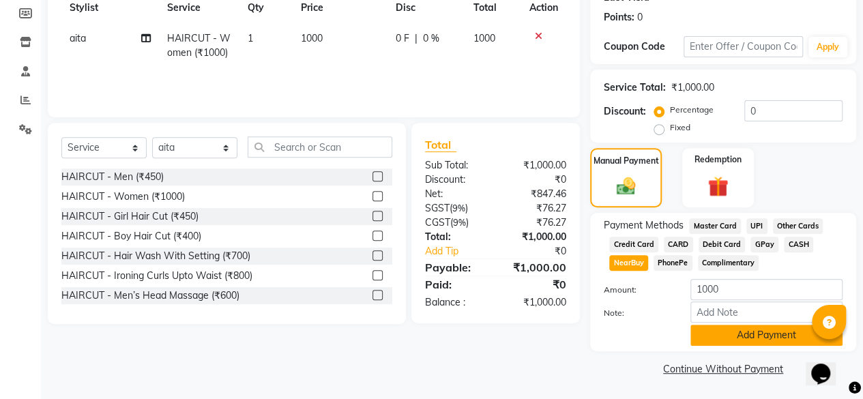
click at [738, 330] on button "Add Payment" at bounding box center [766, 335] width 152 height 21
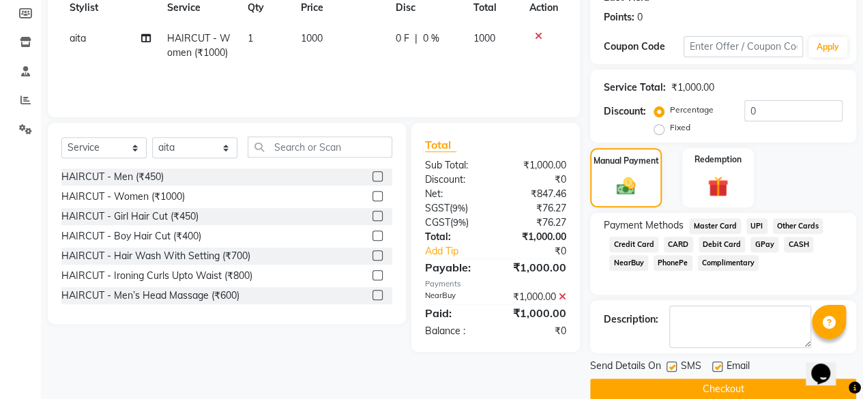
scroll to position [221, 0]
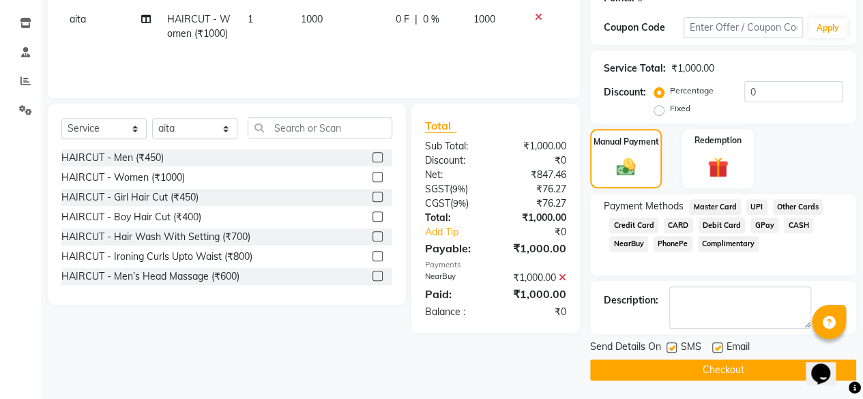
click at [705, 369] on button "Checkout" at bounding box center [723, 370] width 266 height 21
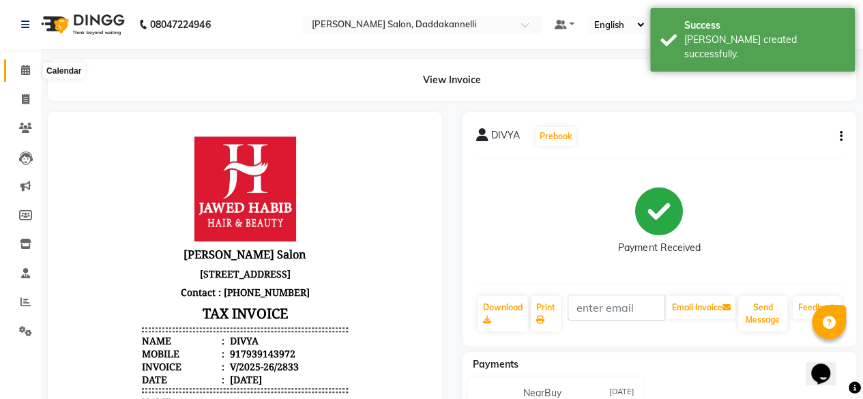
click at [35, 74] on span at bounding box center [26, 71] width 24 height 16
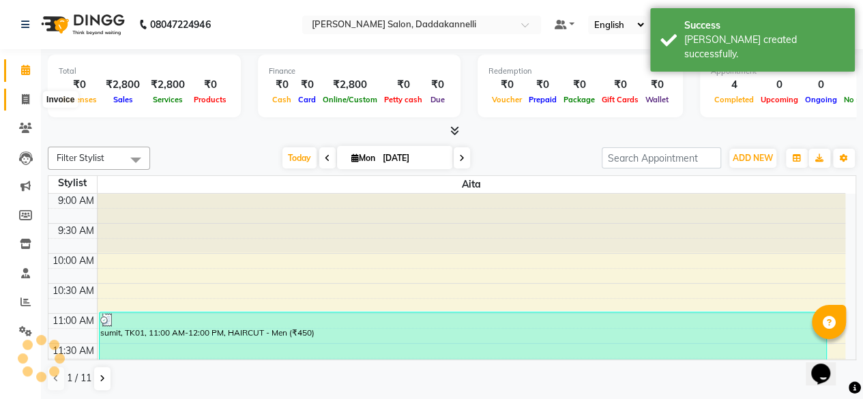
click at [29, 102] on icon at bounding box center [26, 99] width 8 height 10
select select "service"
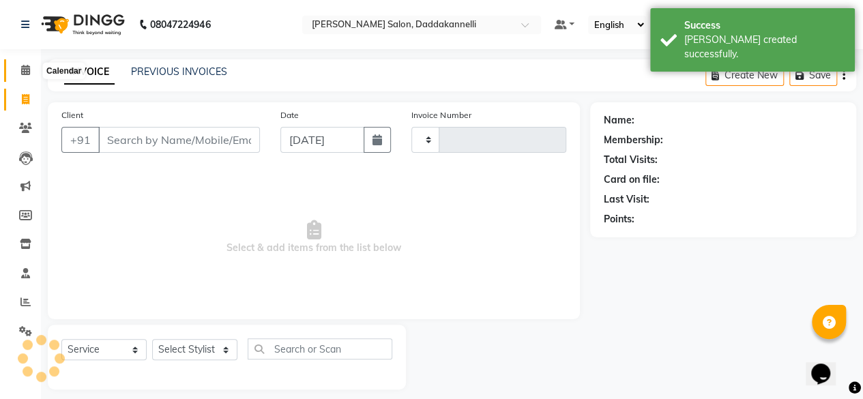
click at [25, 74] on icon at bounding box center [25, 70] width 9 height 10
